Goal: Navigation & Orientation: Find specific page/section

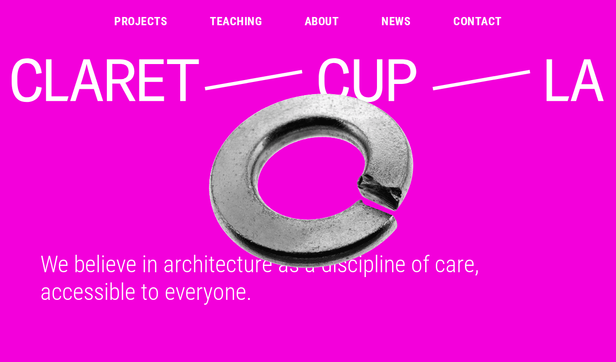
click at [152, 20] on link "Projects" at bounding box center [140, 22] width 53 height 12
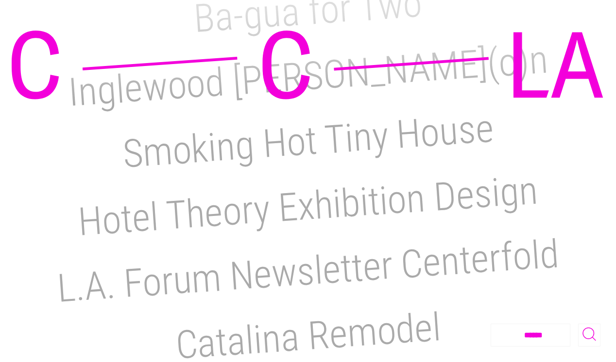
scroll to position [484, 0]
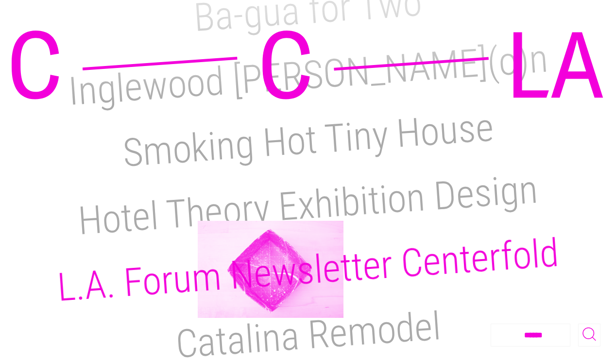
click at [270, 269] on h2 "L.A. Forum Newsletter Centerfold" at bounding box center [308, 270] width 504 height 81
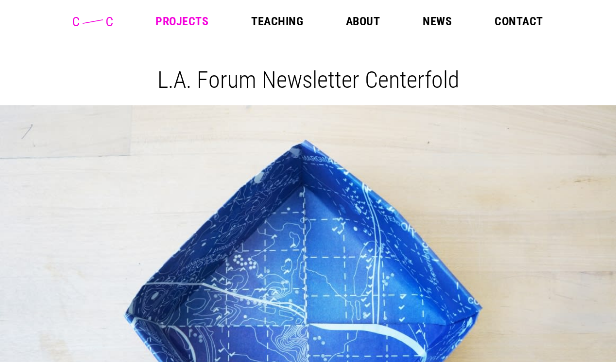
click at [200, 24] on link "Projects" at bounding box center [181, 22] width 53 height 12
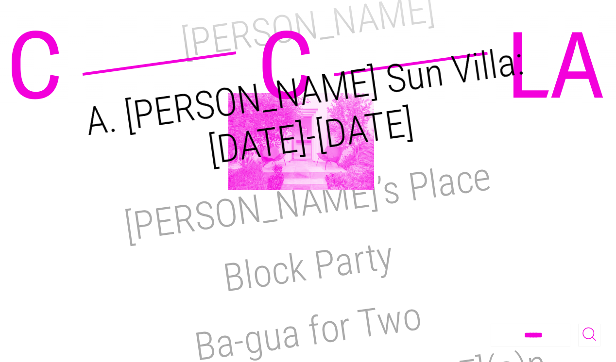
scroll to position [164, 0]
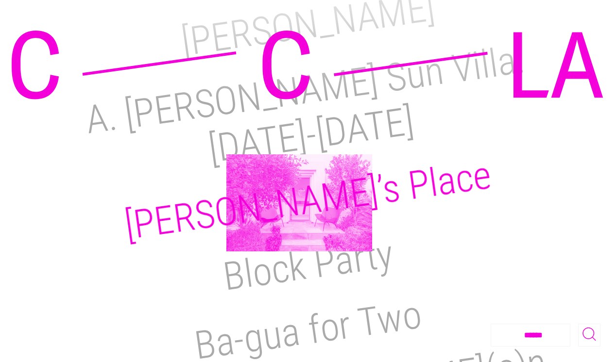
click at [299, 203] on h2 "[PERSON_NAME]’s Place" at bounding box center [308, 200] width 372 height 97
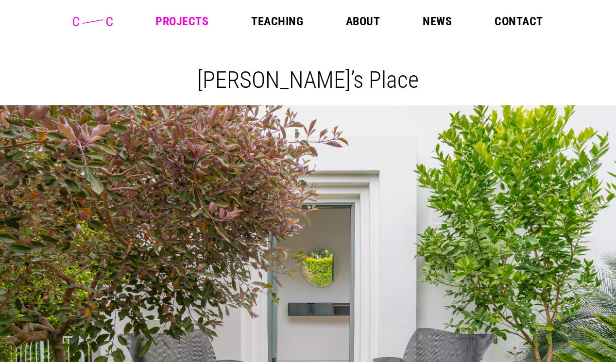
click at [186, 14] on header "Projects Teaching About News Contact" at bounding box center [308, 21] width 616 height 43
click at [185, 21] on link "Projects" at bounding box center [181, 22] width 53 height 12
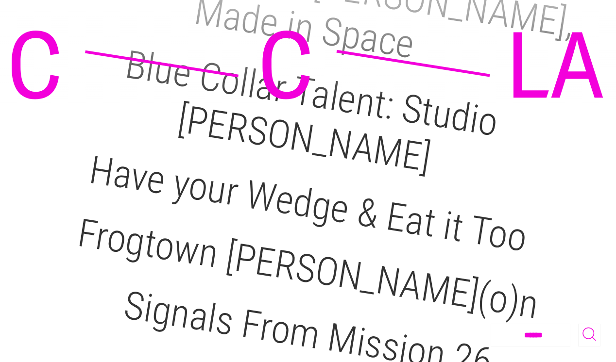
scroll to position [1566, 0]
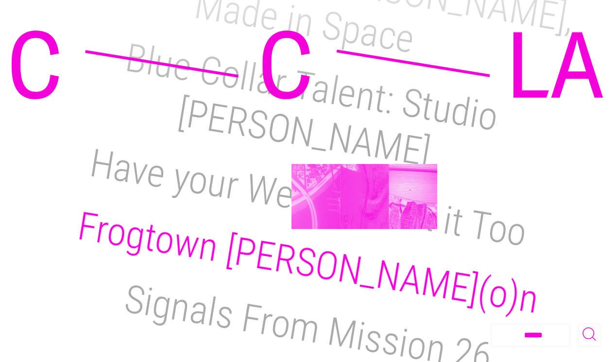
click at [366, 203] on h2 "Frogtown Salo(o)n" at bounding box center [307, 262] width 467 height 119
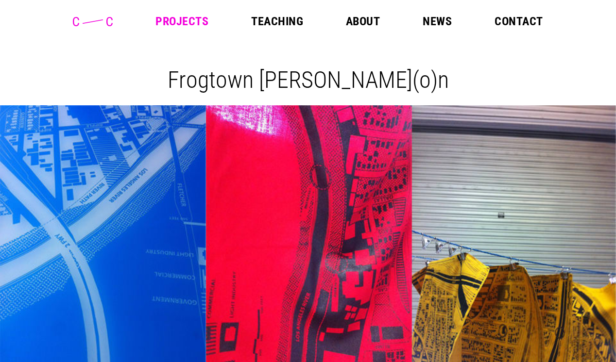
click at [182, 19] on link "Projects" at bounding box center [181, 22] width 53 height 12
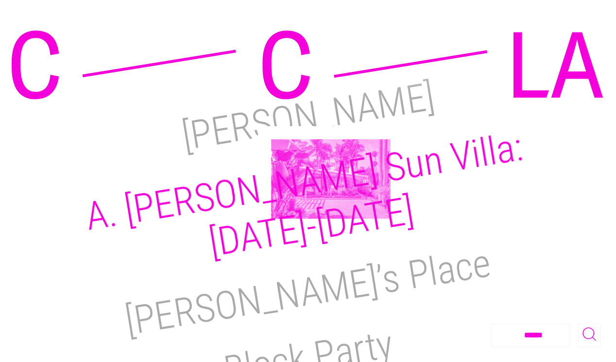
click at [331, 182] on h2 "A. [PERSON_NAME] Sun Villa:[DATE]-[DATE]" at bounding box center [304, 195] width 443 height 142
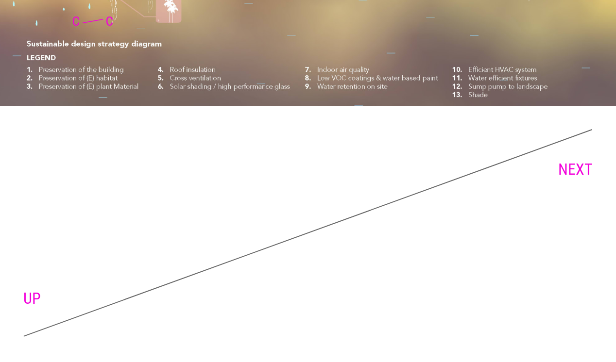
scroll to position [6524, 0]
